Goal: Information Seeking & Learning: Learn about a topic

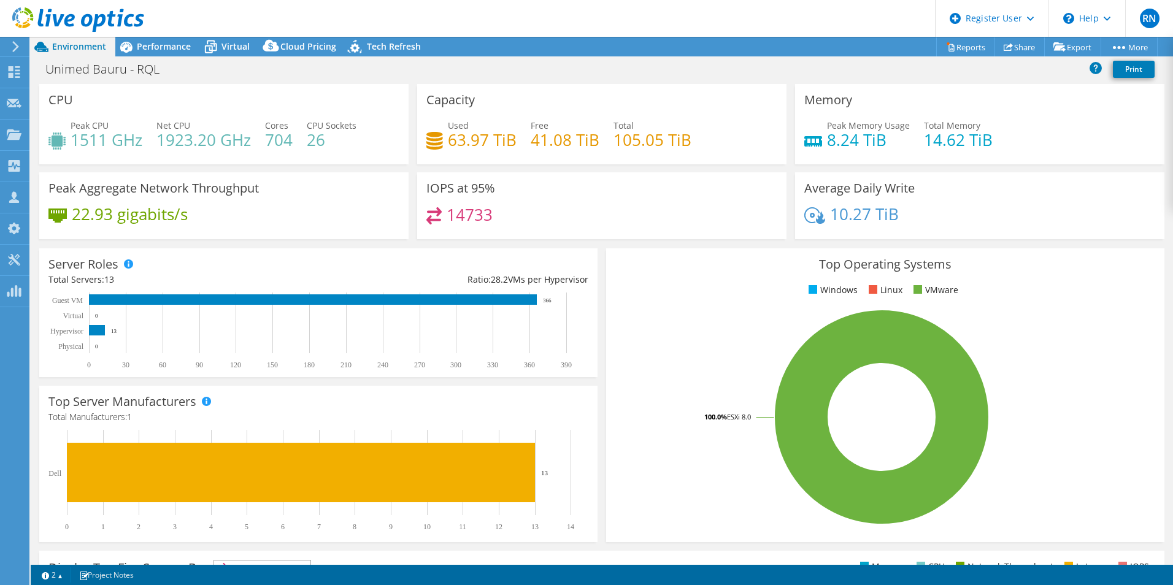
select select "USD"
click at [706, 337] on rect at bounding box center [881, 417] width 533 height 215
click at [673, 328] on rect at bounding box center [881, 417] width 533 height 215
click at [159, 40] on span "Performance" at bounding box center [164, 46] width 54 height 12
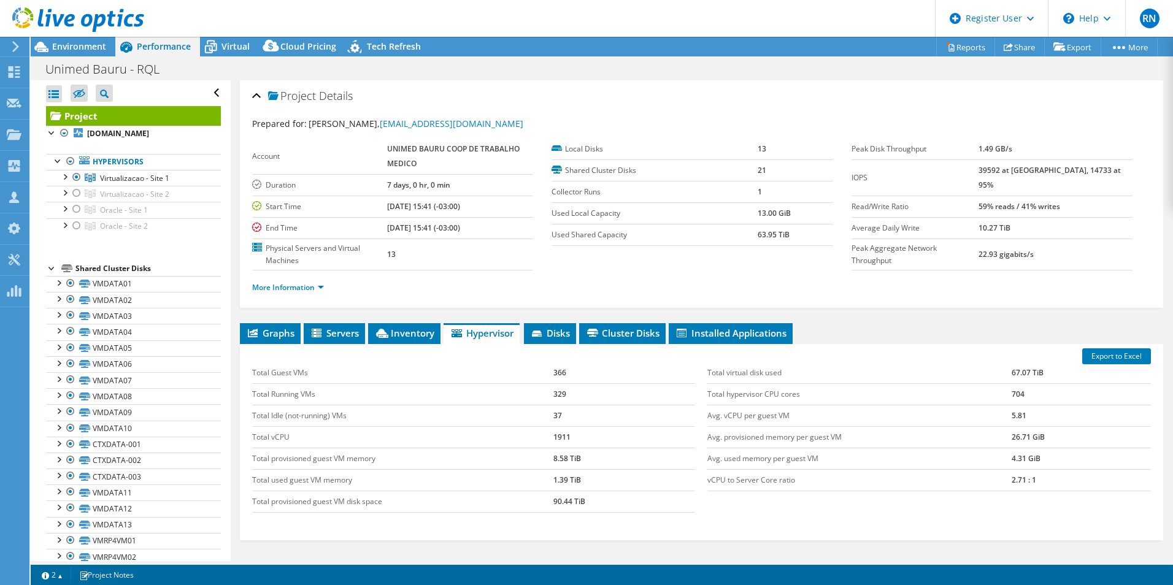
click at [912, 295] on div "More Information" at bounding box center [701, 288] width 899 height 34
click at [125, 215] on span "Oracle - Site 1" at bounding box center [124, 210] width 48 height 10
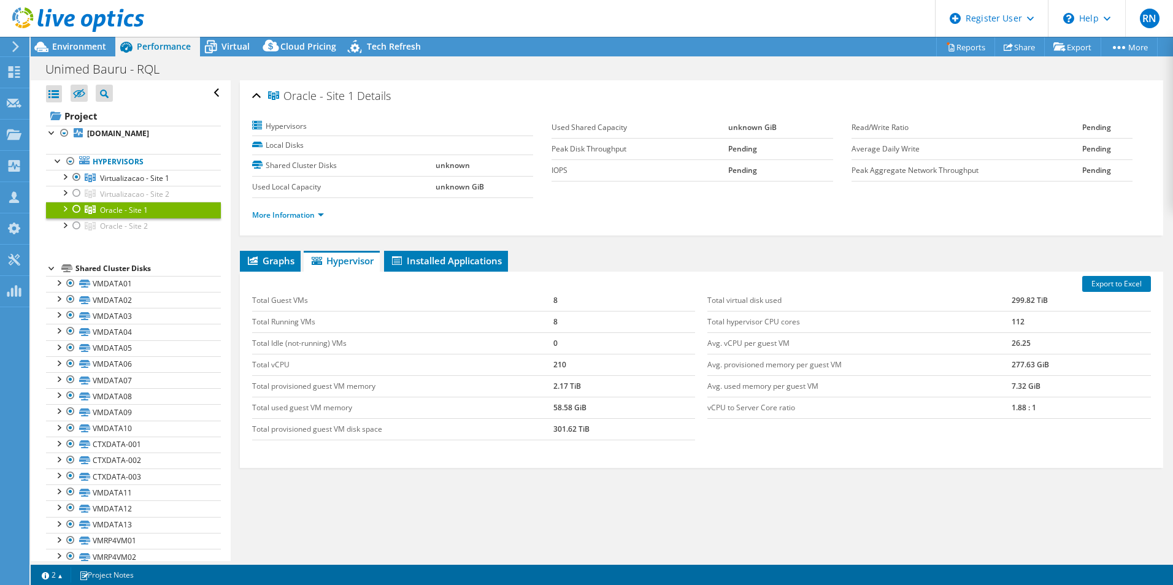
click at [74, 217] on div at bounding box center [77, 209] width 12 height 15
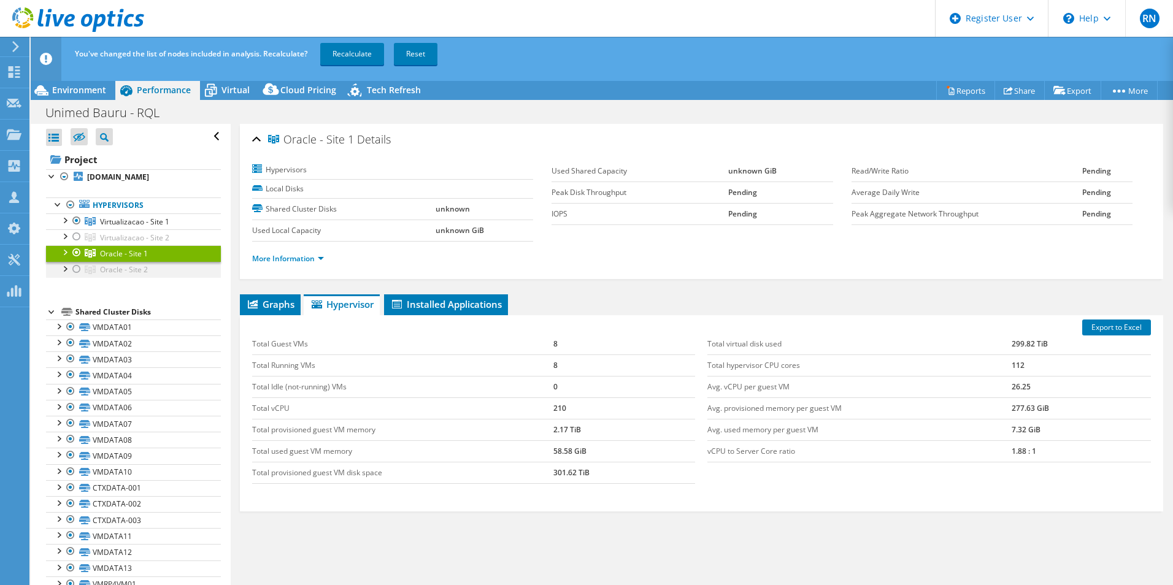
click at [75, 277] on div at bounding box center [77, 269] width 12 height 15
click at [78, 244] on div at bounding box center [77, 236] width 12 height 15
click at [337, 55] on link "Recalculate" at bounding box center [352, 54] width 64 height 22
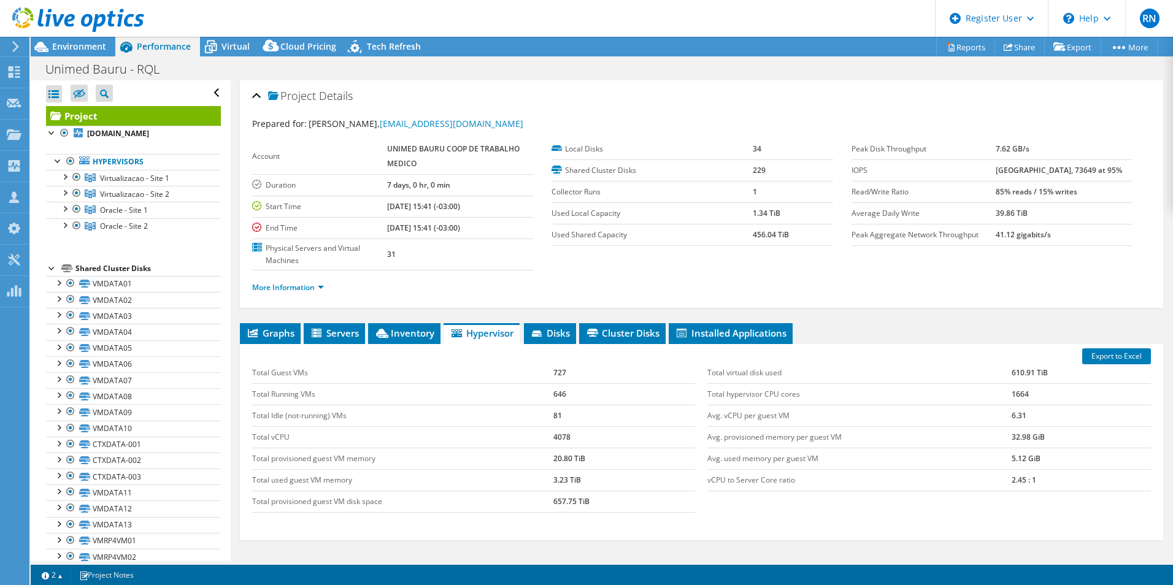
click at [51, 274] on div at bounding box center [52, 267] width 12 height 12
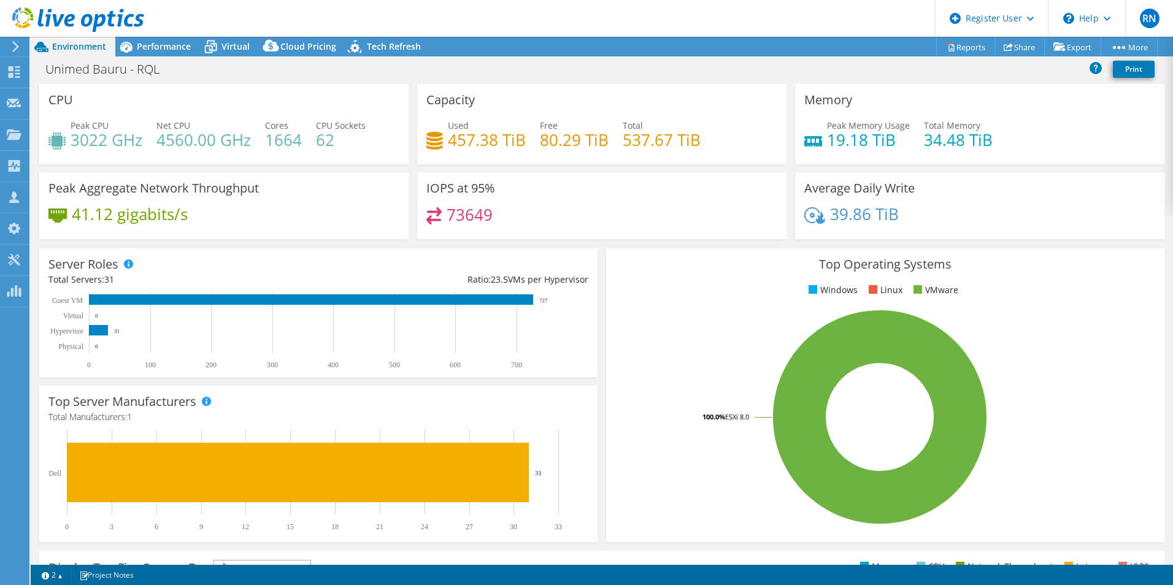
select select "USD"
click at [669, 307] on div "Top Operating Systems Windows Linux VMware 100.0% ESXi 8.0" at bounding box center [885, 396] width 558 height 294
click at [388, 52] on div "Tech Refresh" at bounding box center [387, 47] width 85 height 20
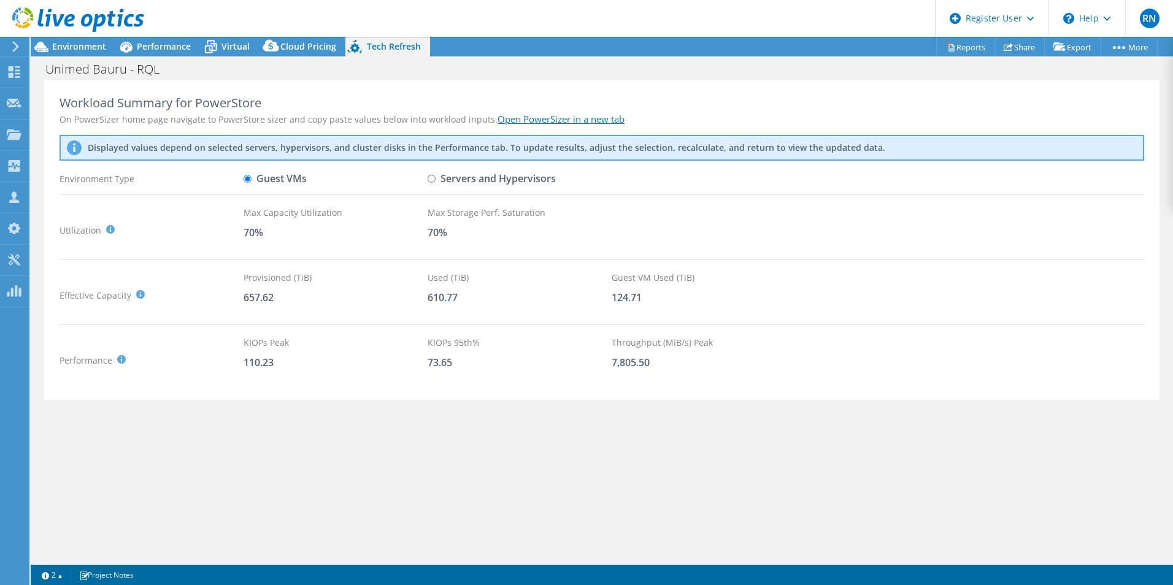
click at [498, 456] on div "Workload Summary for PowerStore On PowerSizer home page navigate to PowerStore …" at bounding box center [602, 320] width 1143 height 481
click at [922, 479] on div "Workload Summary for PowerStore On PowerSizer home page navigate to PowerStore …" at bounding box center [602, 320] width 1143 height 481
click at [725, 503] on div "Workload Summary for PowerStore On PowerSizer home page navigate to PowerStore …" at bounding box center [602, 320] width 1143 height 481
drag, startPoint x: 256, startPoint y: 363, endPoint x: 280, endPoint y: 363, distance: 23.3
click at [280, 363] on div "Performance KIOPS Peak : Sum of peak read/write IOPS, calculated at 95th percen…" at bounding box center [602, 360] width 1085 height 48
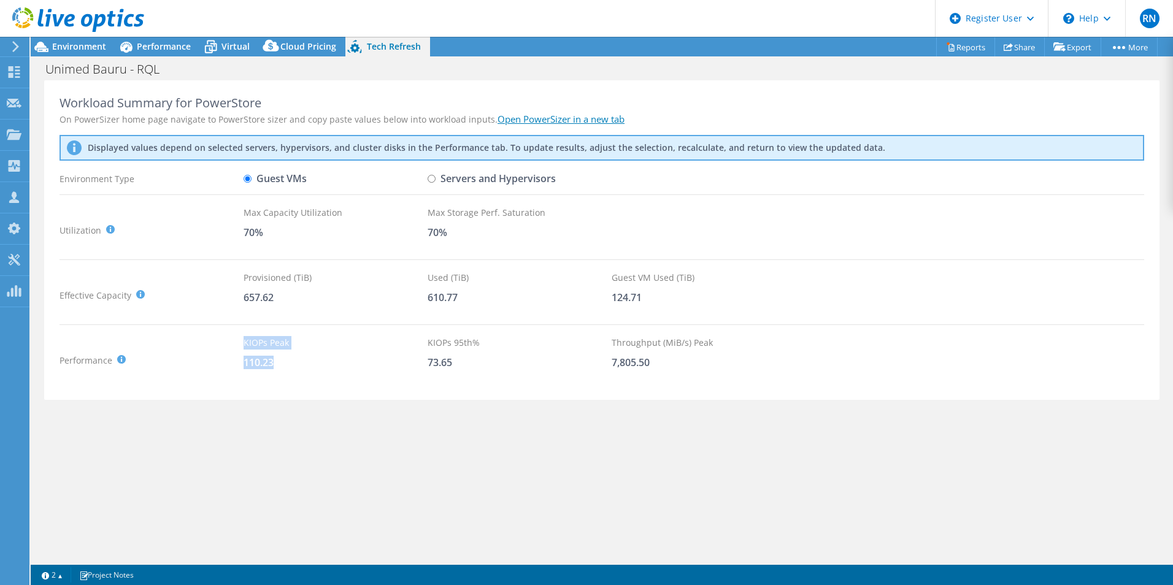
drag, startPoint x: 280, startPoint y: 363, endPoint x: 345, endPoint y: 376, distance: 66.3
click at [345, 376] on div "KIOPs Peak 110.23" at bounding box center [336, 360] width 184 height 48
click at [817, 484] on div "Workload Summary for PowerStore On PowerSizer home page navigate to PowerStore …" at bounding box center [602, 320] width 1143 height 481
click at [166, 49] on span "Performance" at bounding box center [164, 46] width 54 height 12
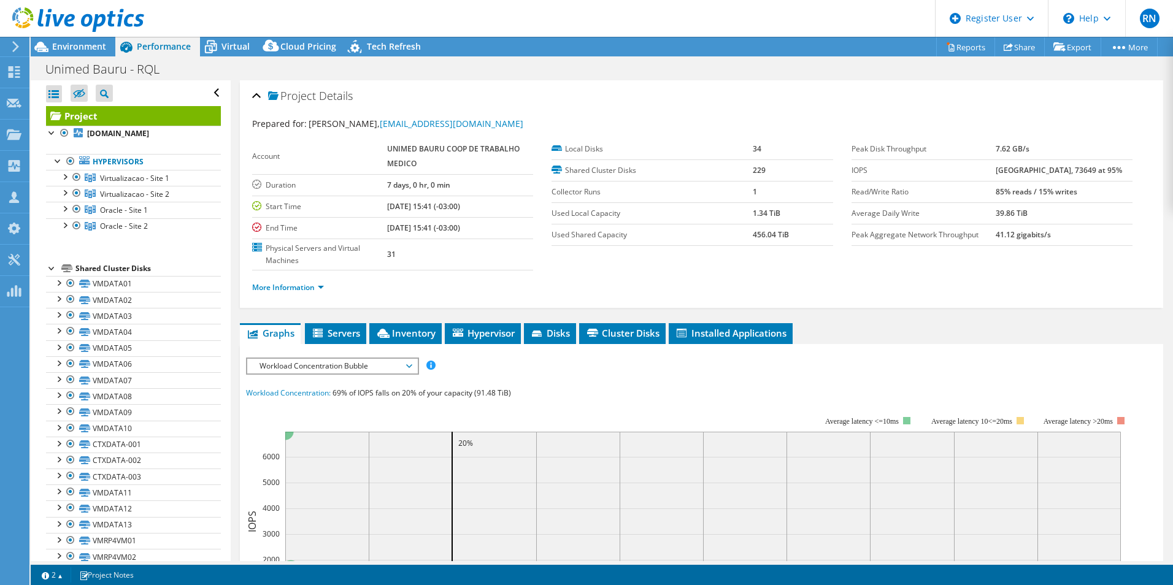
click at [48, 274] on div at bounding box center [52, 267] width 12 height 12
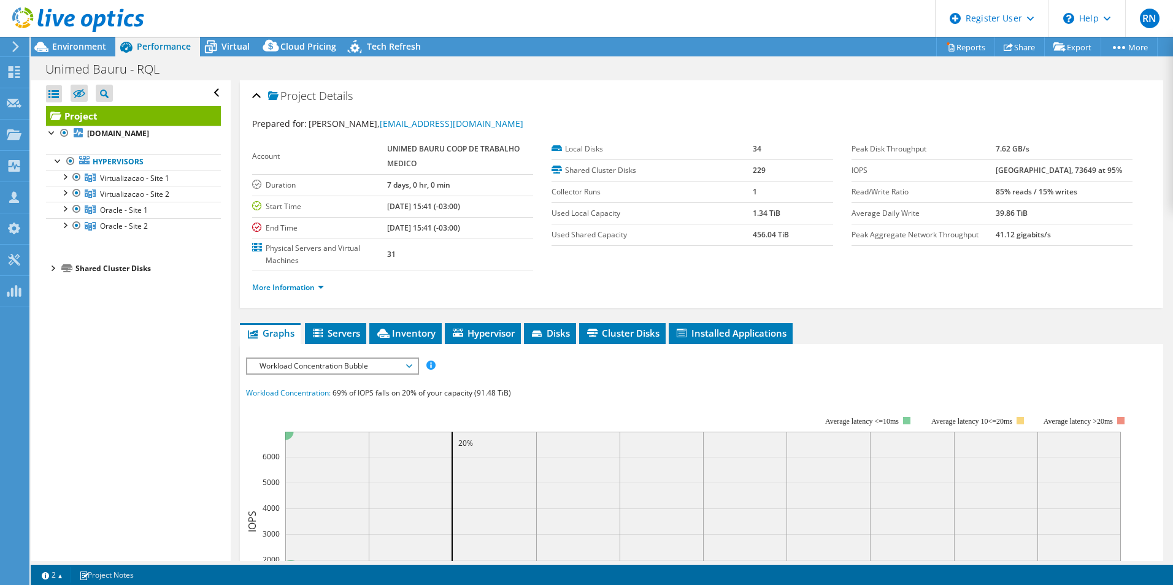
click at [122, 393] on div "Open All Close All Hide Excluded Nodes Project Tree Filter" at bounding box center [130, 320] width 199 height 481
click at [947, 362] on div "IOPS Disk Throughput IO Size Latency Queue Depth CPU Percentage Memory Page Fau…" at bounding box center [701, 366] width 911 height 17
click at [829, 20] on header "RN Dell User [PERSON_NAME] [PERSON_NAME][EMAIL_ADDRESS][PERSON_NAME][DOMAIN_NAM…" at bounding box center [586, 18] width 1173 height 37
click at [121, 459] on div "Open All Close All Hide Excluded Nodes Project Tree Filter" at bounding box center [130, 320] width 199 height 481
click at [547, 283] on ul "More Information" at bounding box center [701, 286] width 899 height 17
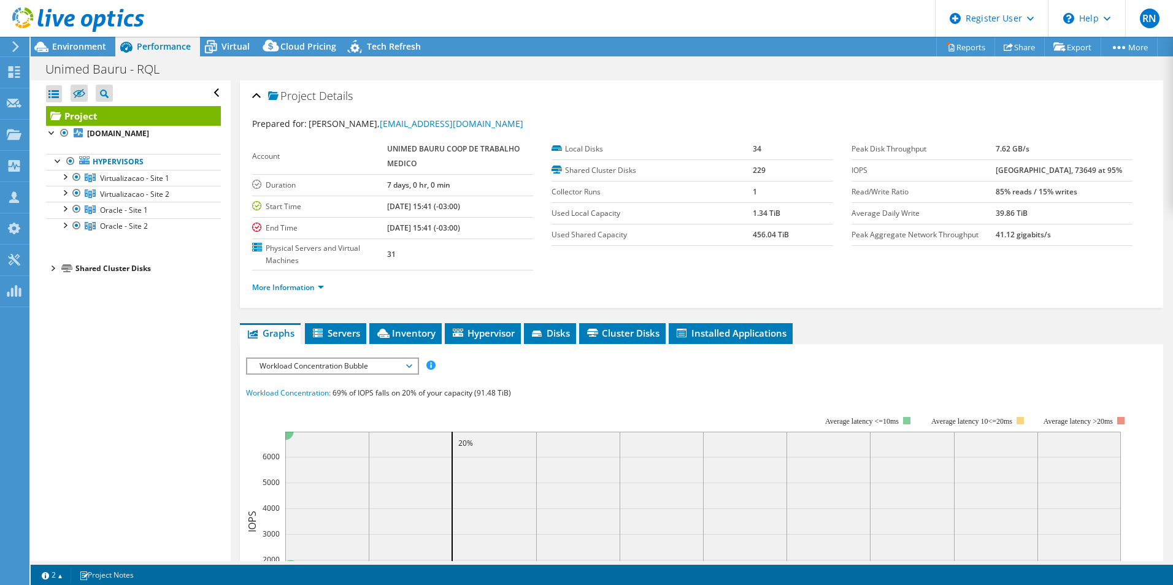
click at [953, 355] on div "IOPS Disk Throughput IO Size Latency Queue Depth CPU Percentage Memory Page Fau…" at bounding box center [701, 582] width 911 height 460
click at [744, 257] on section "Account UNIMED BAURU COOP DE TRABALHO MEDICO Duration 7 days, 0 hr, 0 min Start…" at bounding box center [552, 205] width 600 height 132
click at [112, 183] on span "Virtualizacao - Site 1" at bounding box center [134, 178] width 69 height 10
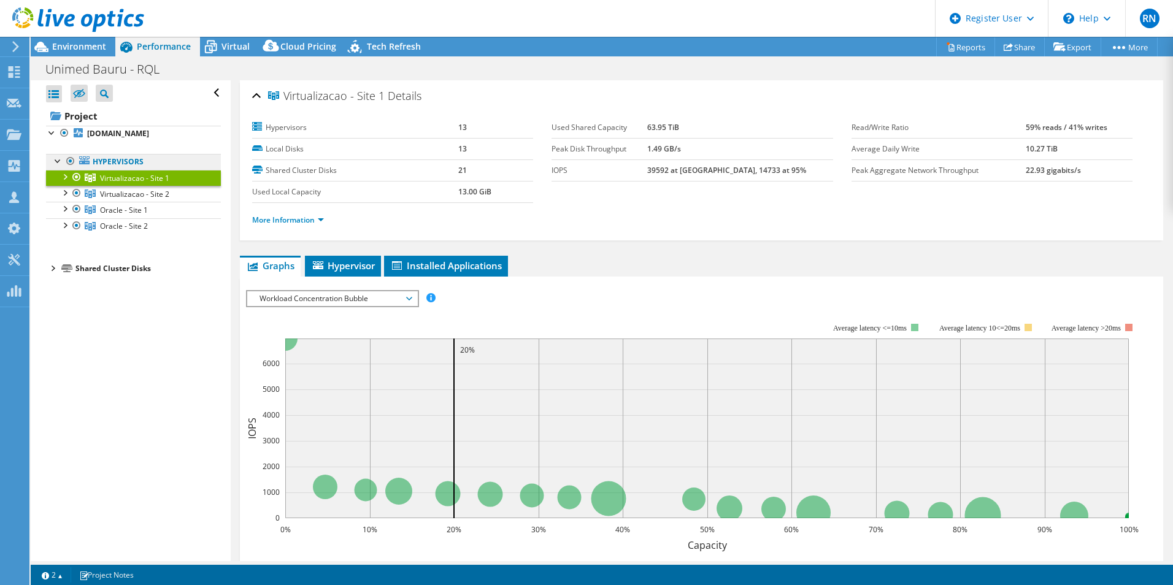
click at [128, 170] on link "Hypervisors" at bounding box center [133, 162] width 175 height 16
click at [102, 45] on span "Environment" at bounding box center [79, 46] width 54 height 12
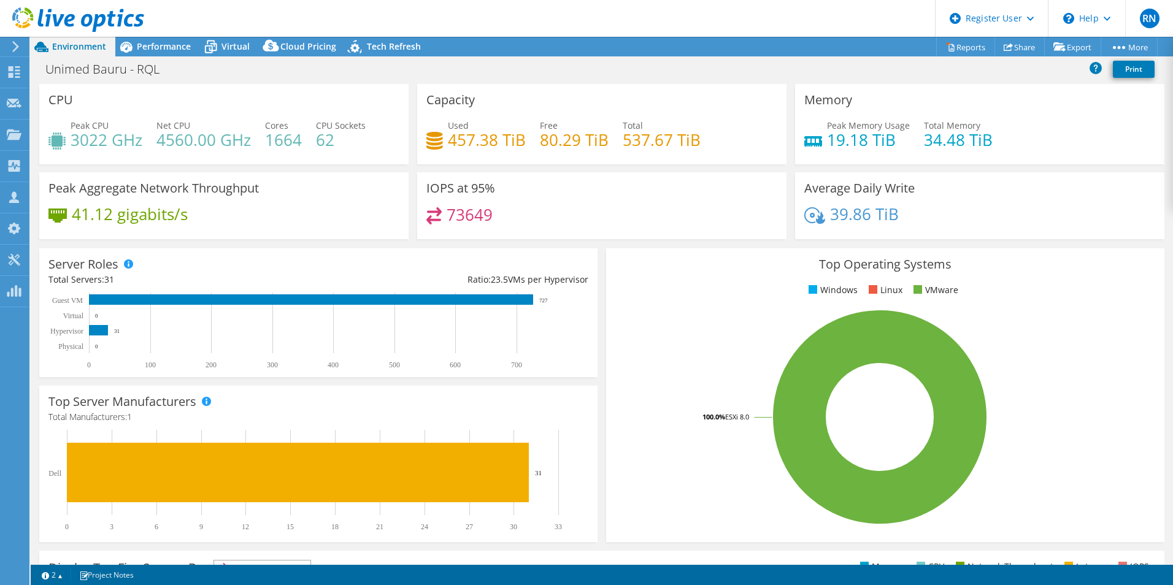
click at [690, 315] on rect at bounding box center [879, 417] width 529 height 215
click at [157, 46] on span "Performance" at bounding box center [164, 46] width 54 height 12
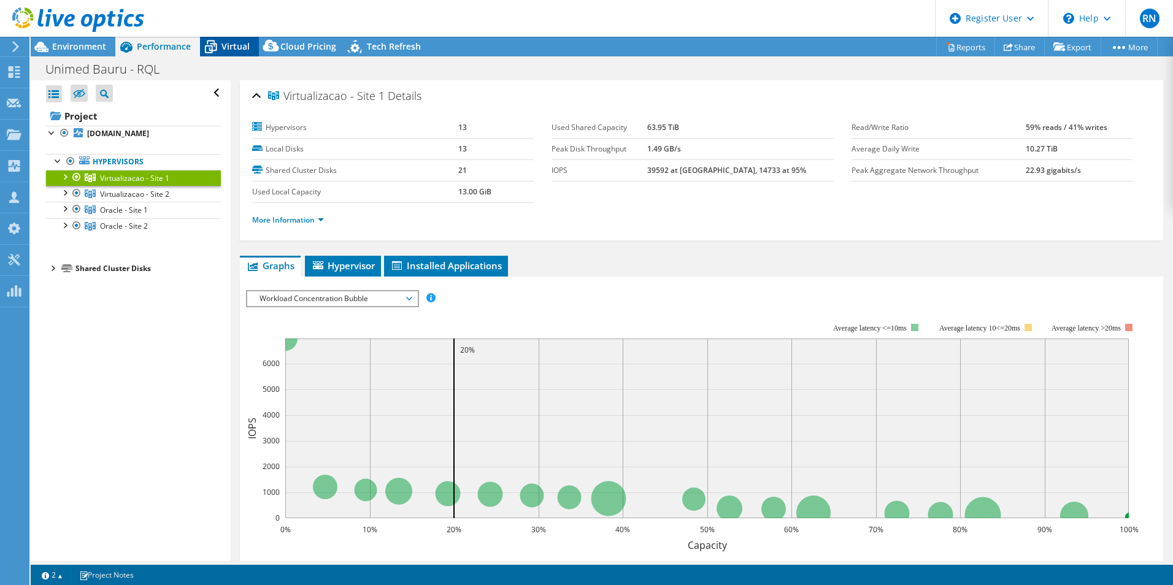
click at [242, 45] on span "Virtual" at bounding box center [236, 46] width 28 height 12
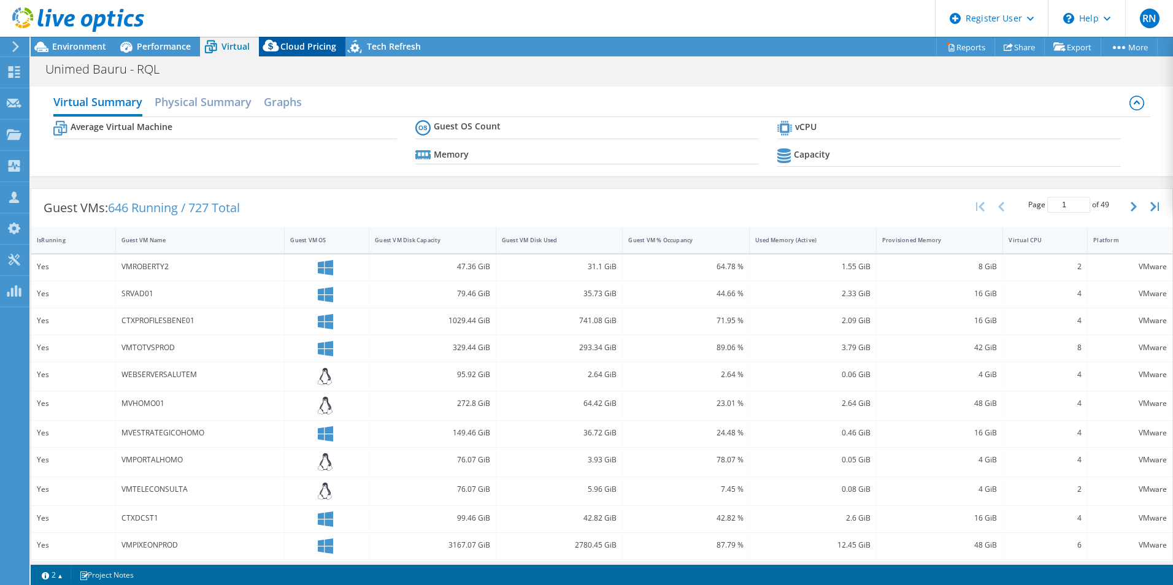
click at [303, 48] on span "Cloud Pricing" at bounding box center [308, 46] width 56 height 12
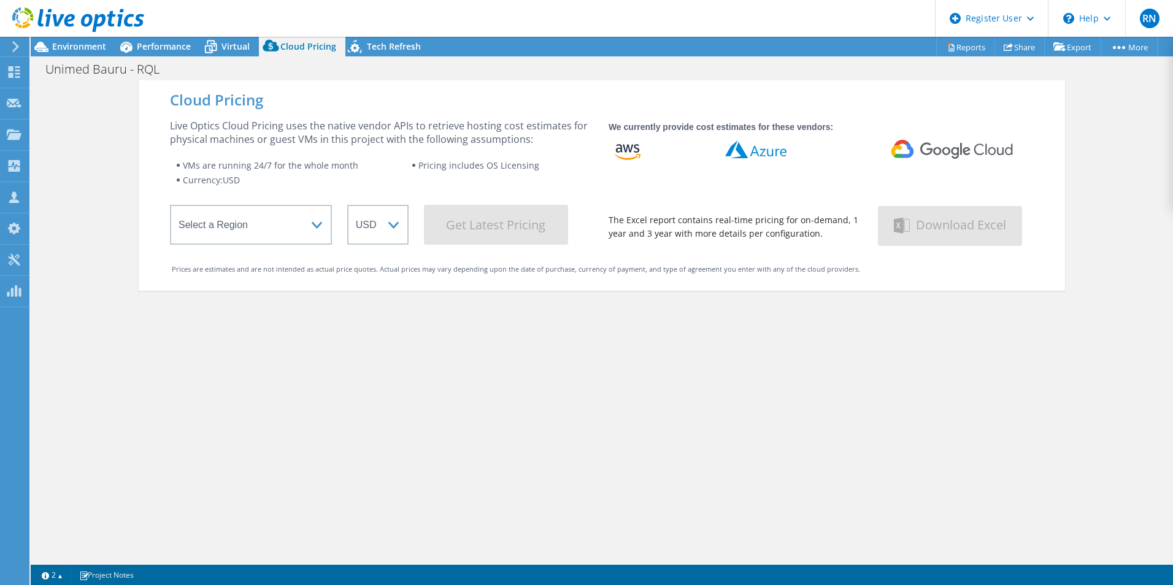
click at [509, 384] on div "Cloud Pricing Live Optics Cloud Pricing uses the native vendor APIs to retrieve…" at bounding box center [602, 372] width 927 height 585
click at [212, 50] on icon at bounding box center [211, 48] width 12 height 10
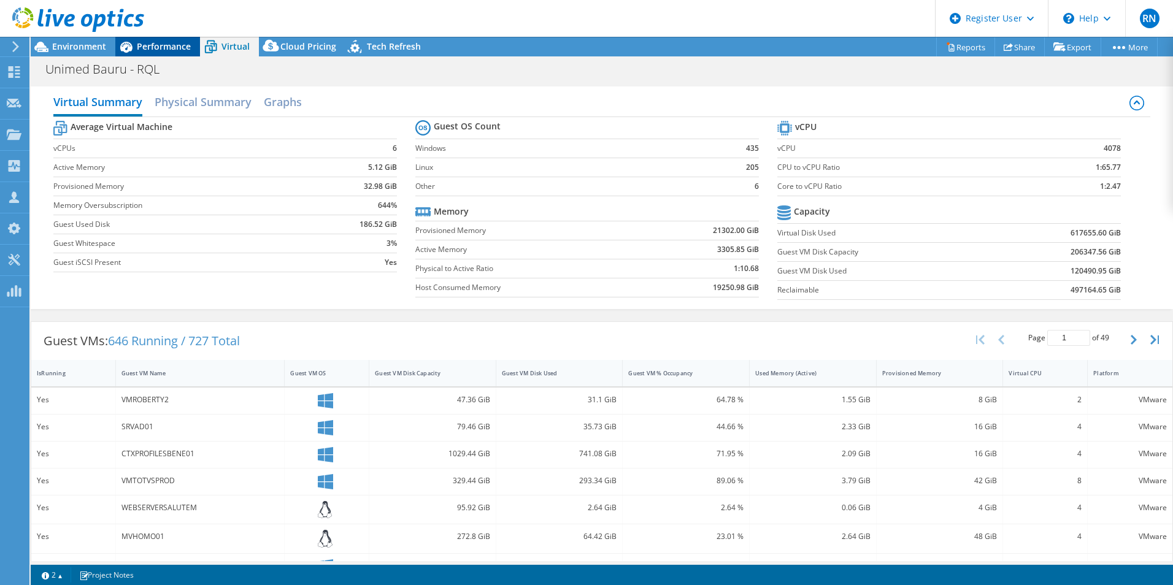
click at [145, 47] on span "Performance" at bounding box center [164, 46] width 54 height 12
